Goal: Transaction & Acquisition: Download file/media

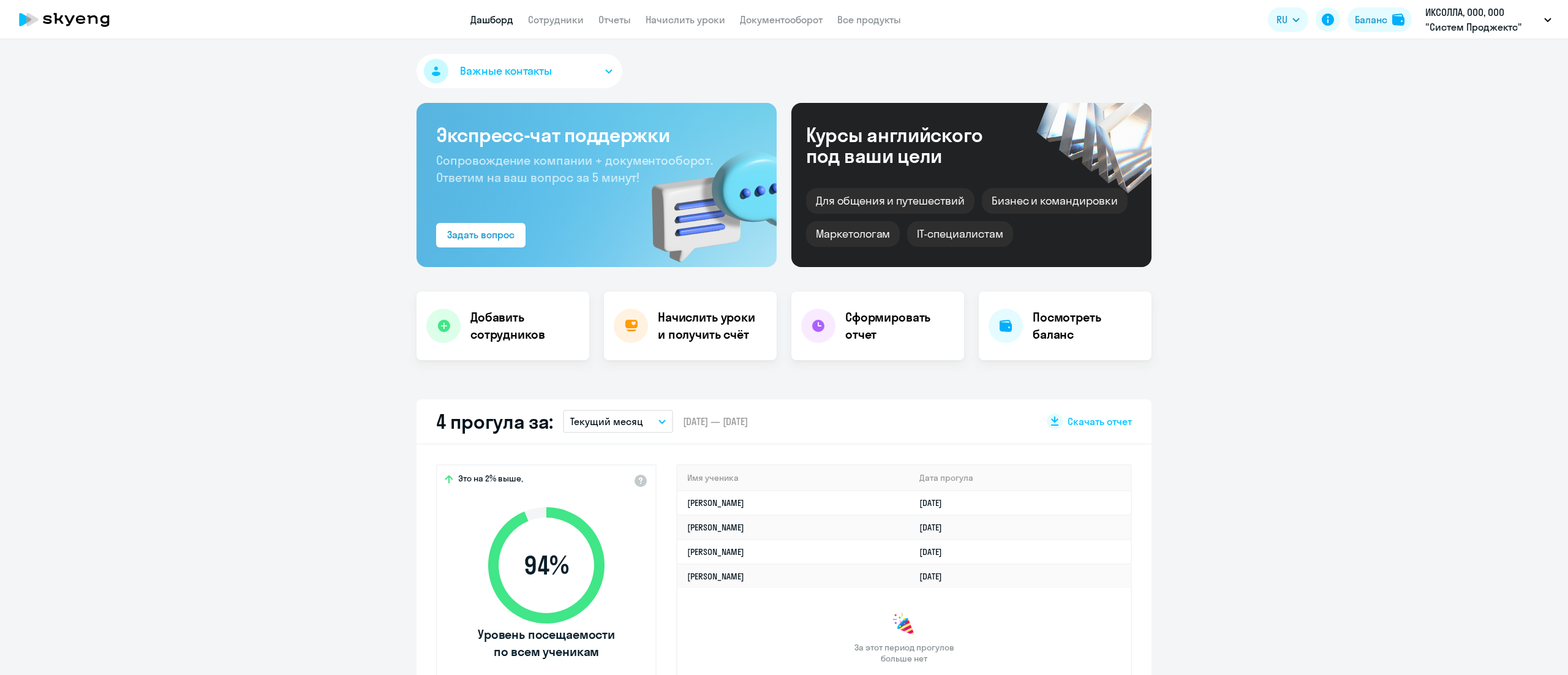
click at [802, 22] on link "Документооборот" at bounding box center [781, 20] width 82 height 12
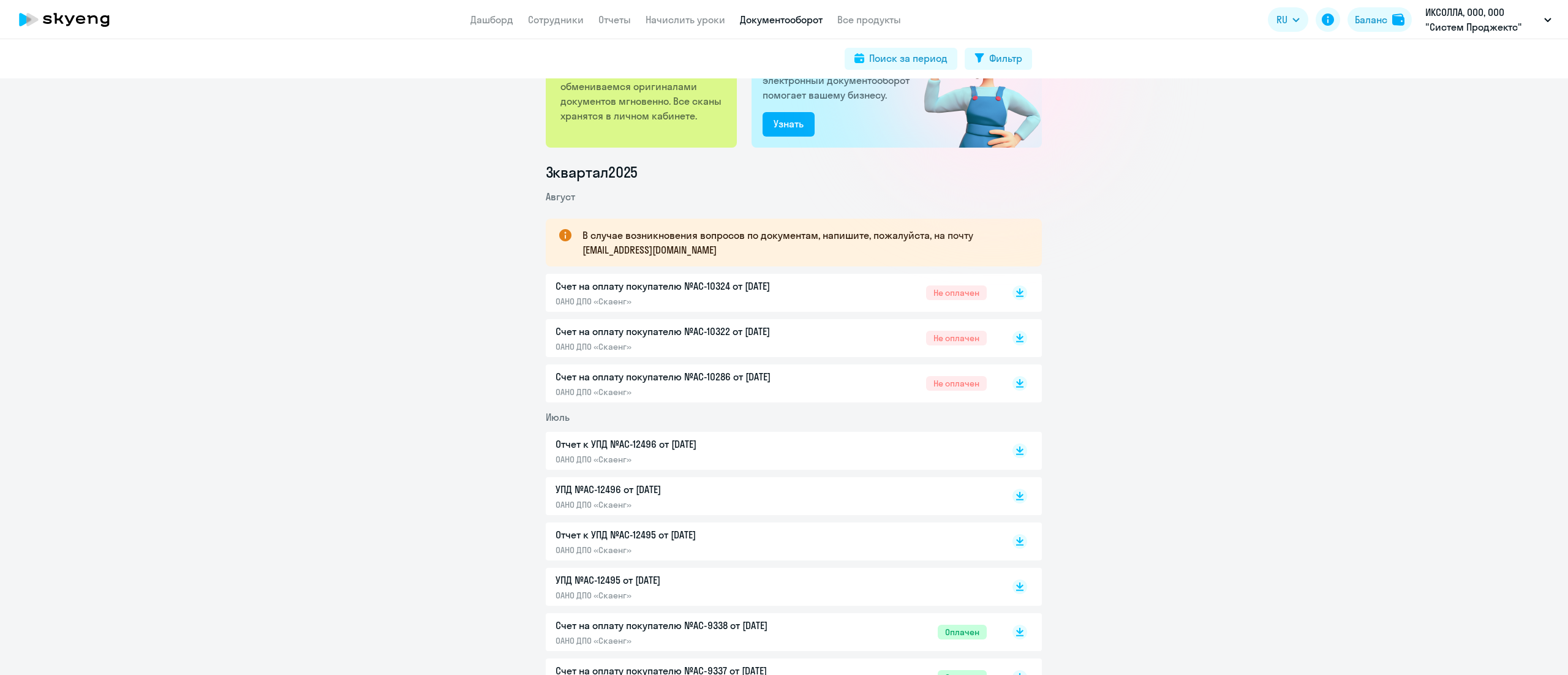
scroll to position [122, 0]
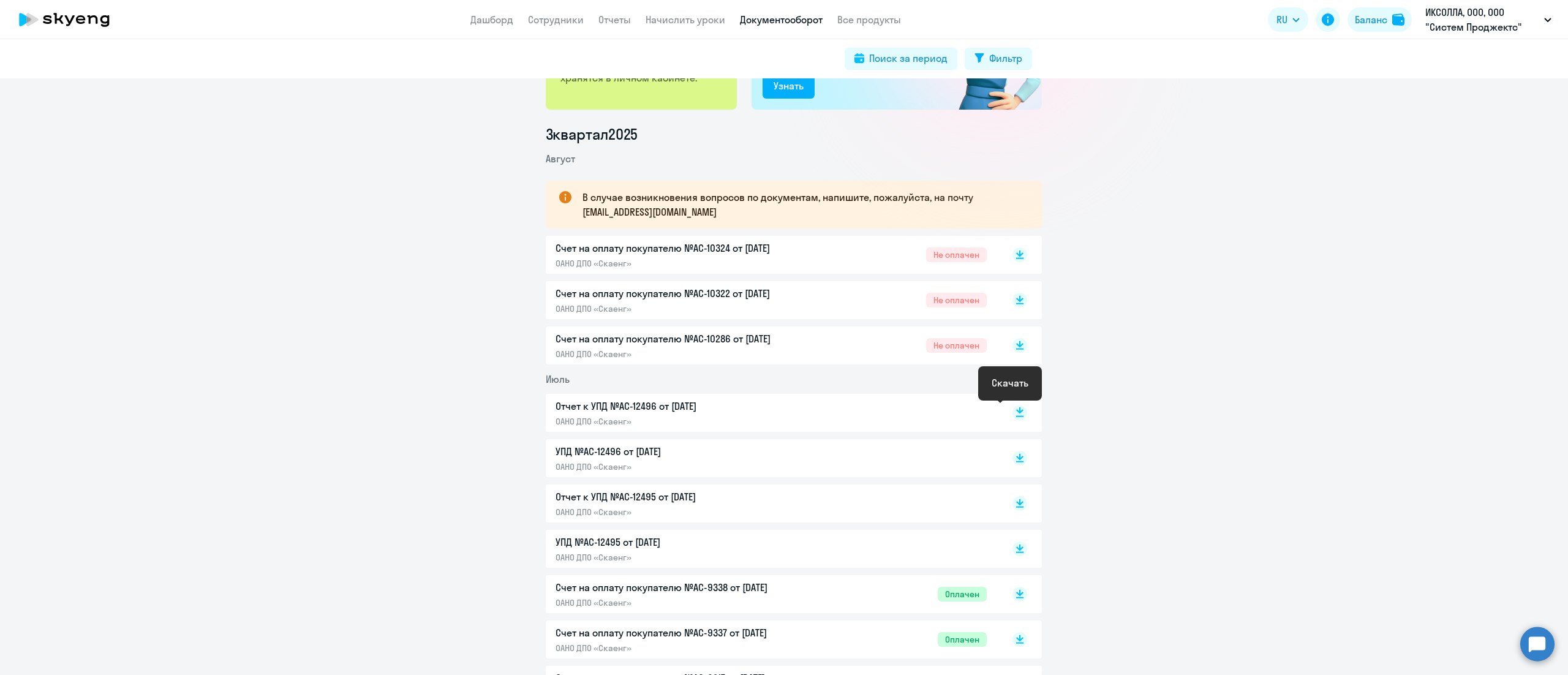
click at [1015, 413] on rect at bounding box center [1020, 413] width 14 height 14
click at [1015, 509] on rect at bounding box center [1020, 504] width 14 height 14
